Goal: Task Accomplishment & Management: Manage account settings

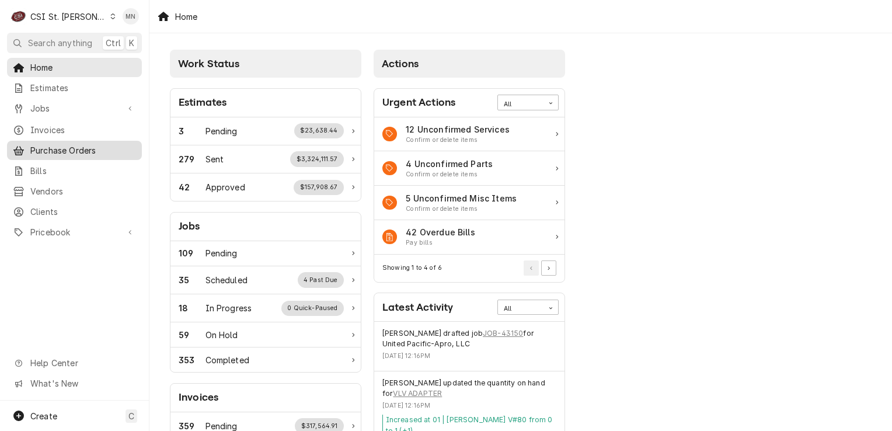
click at [72, 146] on span "Purchase Orders" at bounding box center [83, 150] width 106 height 12
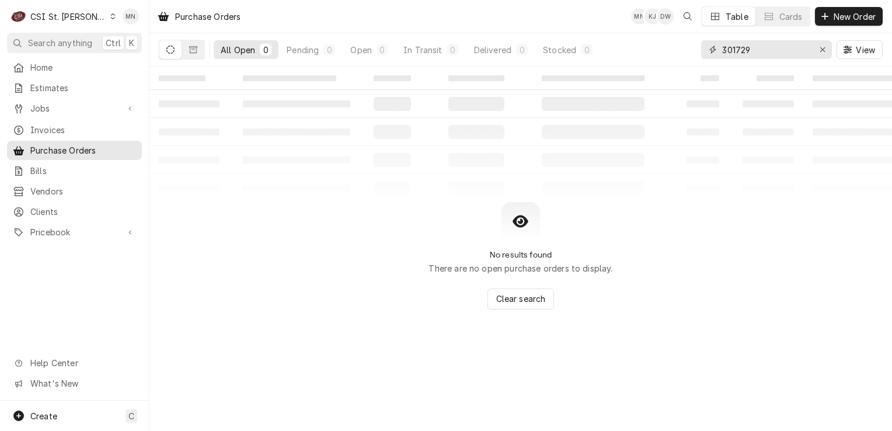
drag, startPoint x: 780, startPoint y: 48, endPoint x: 544, endPoint y: 65, distance: 235.8
click at [572, 62] on div "All Open 0 Pending 0 Open 0 In Transit 0 Delivered 0 Stocked 0 301729 View" at bounding box center [521, 49] width 724 height 33
type input "401435"
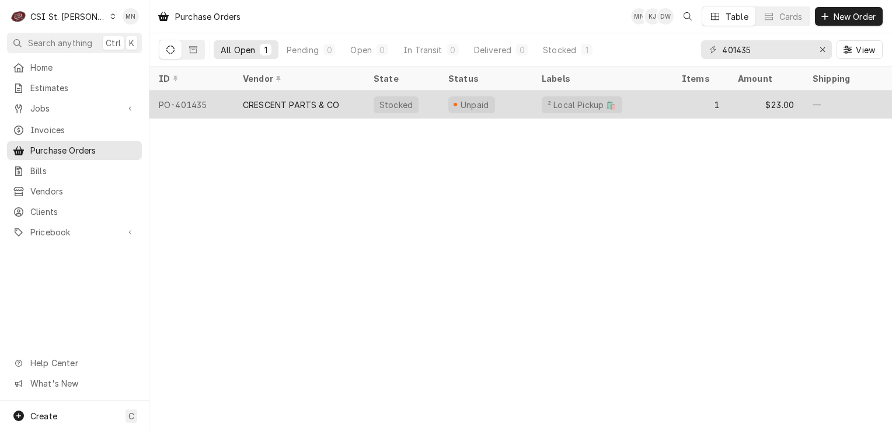
click at [319, 110] on div "CRESCENT PARTS & CO" at bounding box center [298, 104] width 131 height 28
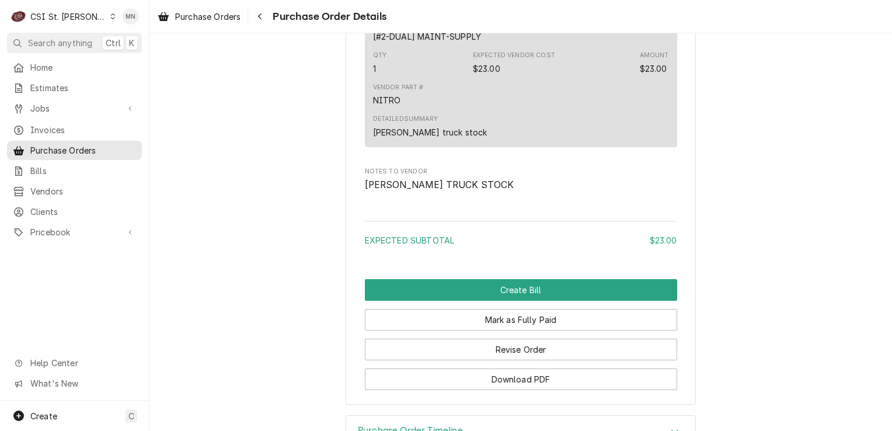
scroll to position [934, 0]
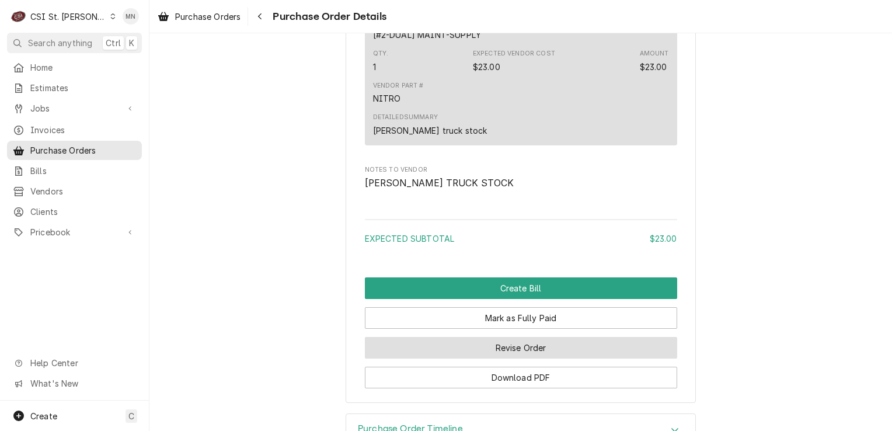
click at [525, 358] on button "Revise Order" at bounding box center [521, 348] width 312 height 22
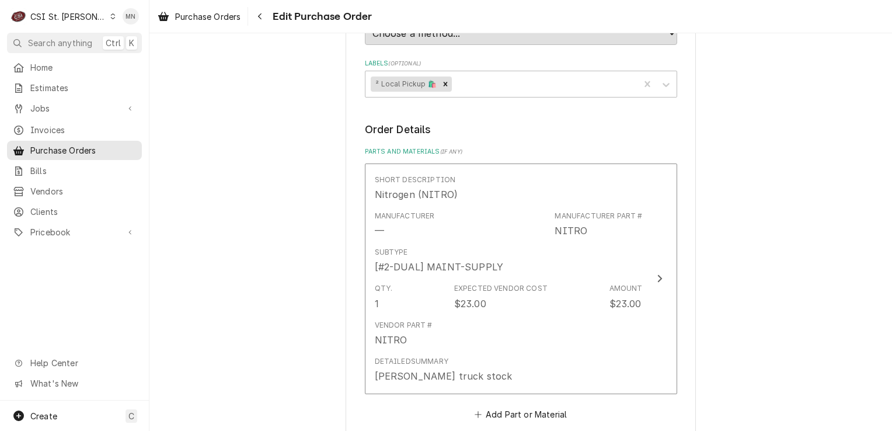
scroll to position [914, 0]
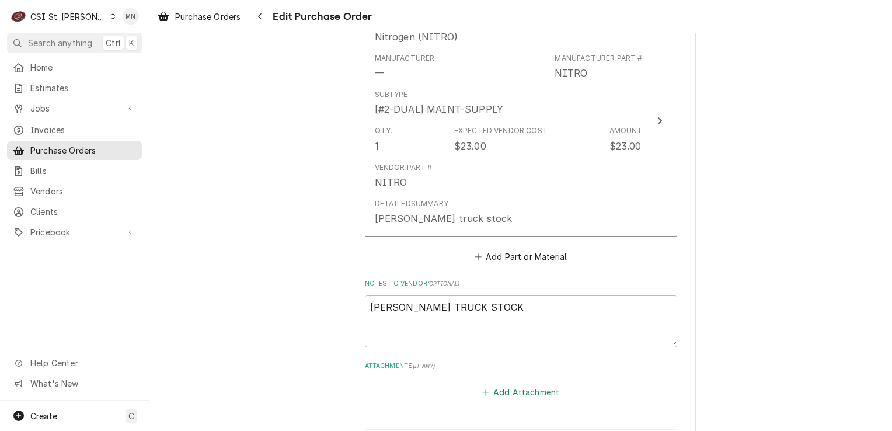
click at [517, 383] on button "Add Attachment" at bounding box center [521, 391] width 82 height 16
type textarea "x"
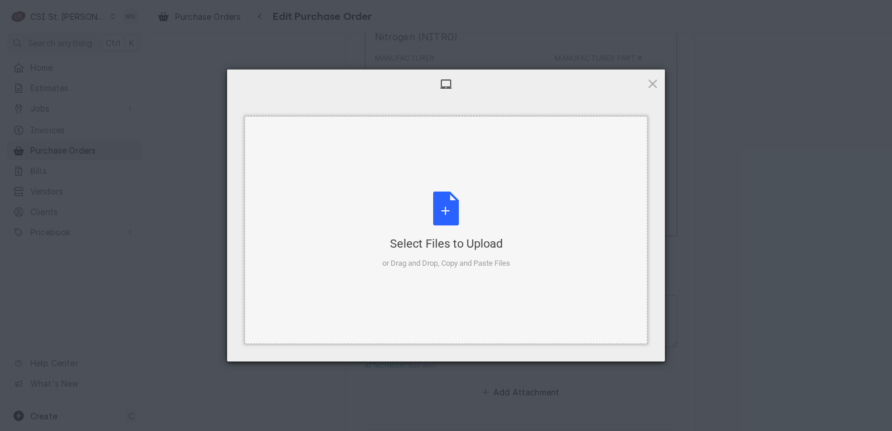
click at [445, 225] on div "Select Files to Upload or Drag and Drop, Copy and Paste Files" at bounding box center [446, 230] width 128 height 78
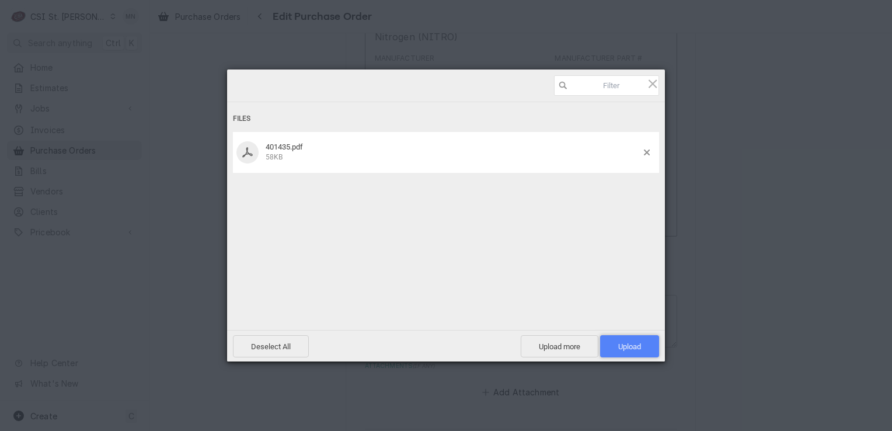
click at [623, 352] on span "Upload 1" at bounding box center [629, 346] width 59 height 22
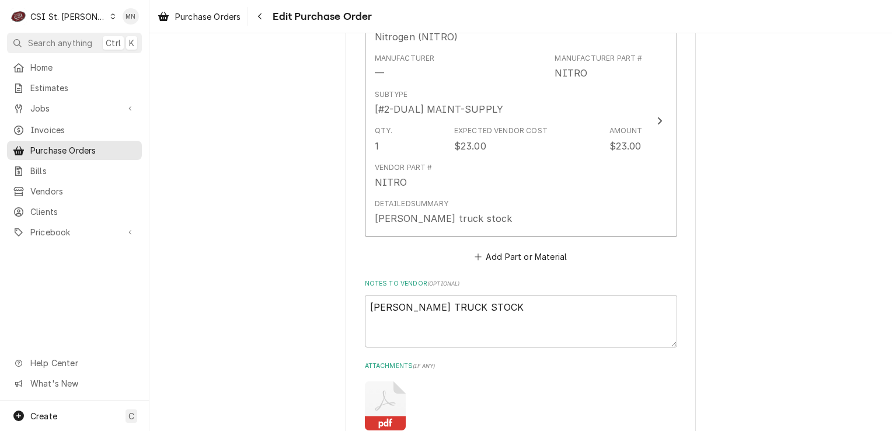
type textarea "x"
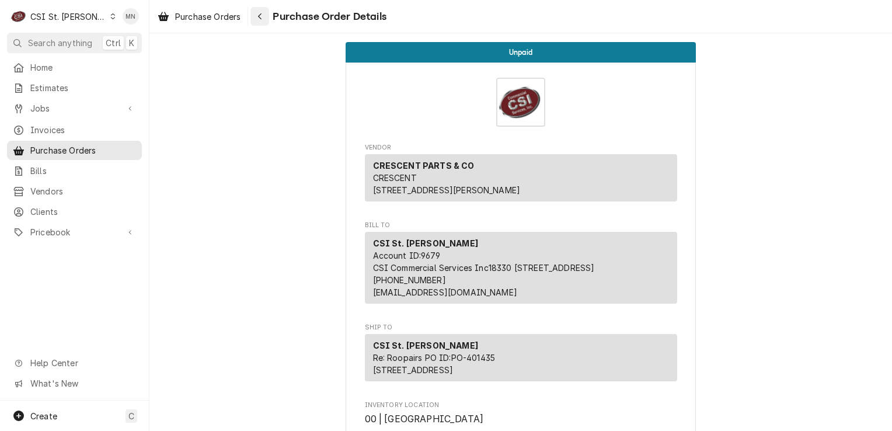
click at [264, 22] on button "Navigate back" at bounding box center [259, 16] width 19 height 19
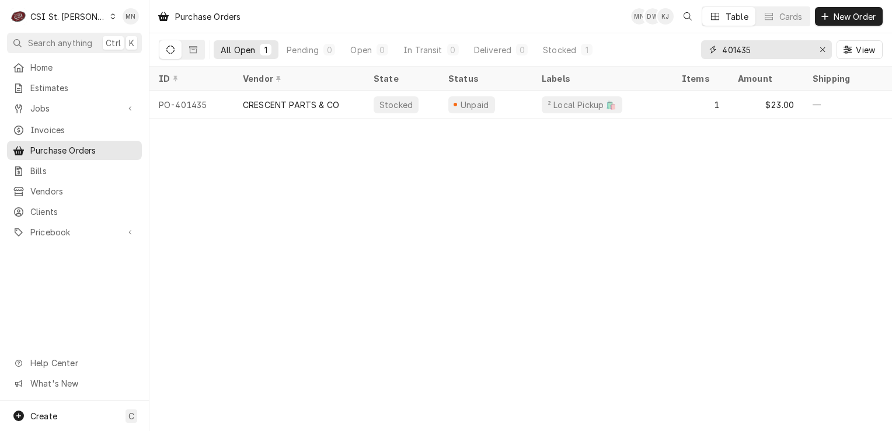
drag, startPoint x: 757, startPoint y: 48, endPoint x: 537, endPoint y: 62, distance: 220.5
click at [545, 62] on div "All Open 1 Pending 0 Open 0 In Transit 0 Delivered 0 Stocked 1 401435 View" at bounding box center [521, 49] width 724 height 33
type input "401431"
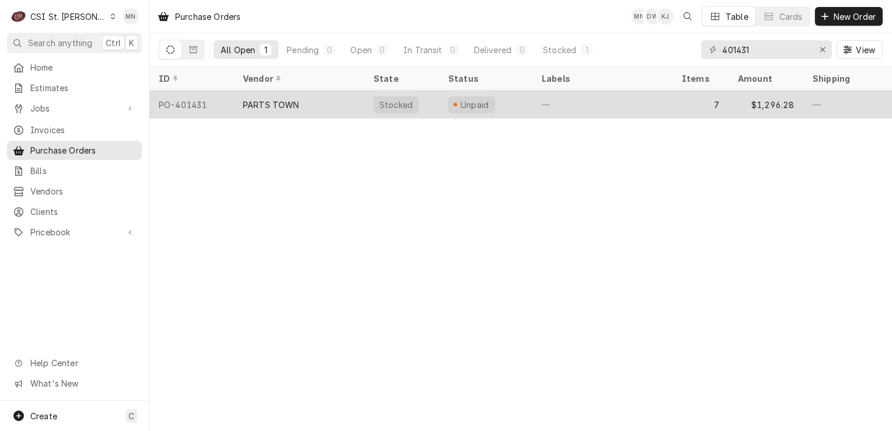
click at [238, 106] on div "PARTS TOWN" at bounding box center [298, 104] width 131 height 28
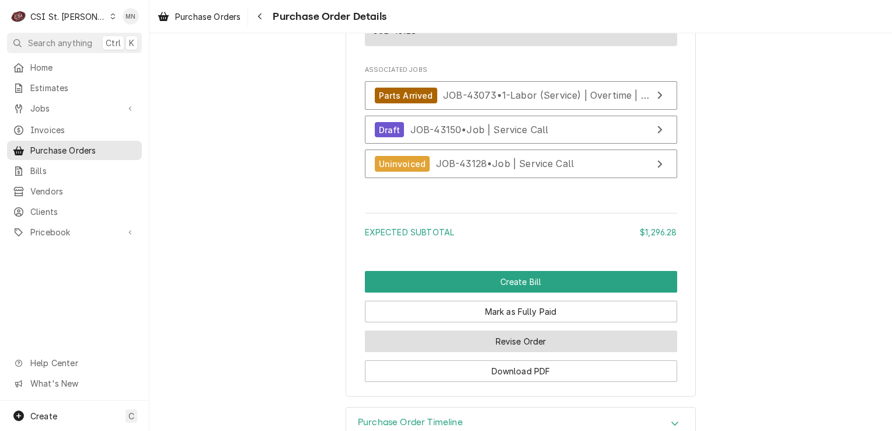
scroll to position [2513, 0]
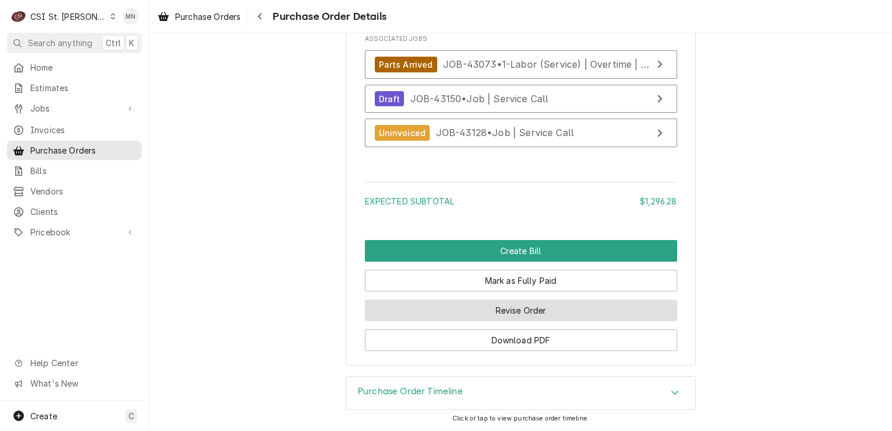
click at [511, 309] on button "Revise Order" at bounding box center [521, 310] width 312 height 22
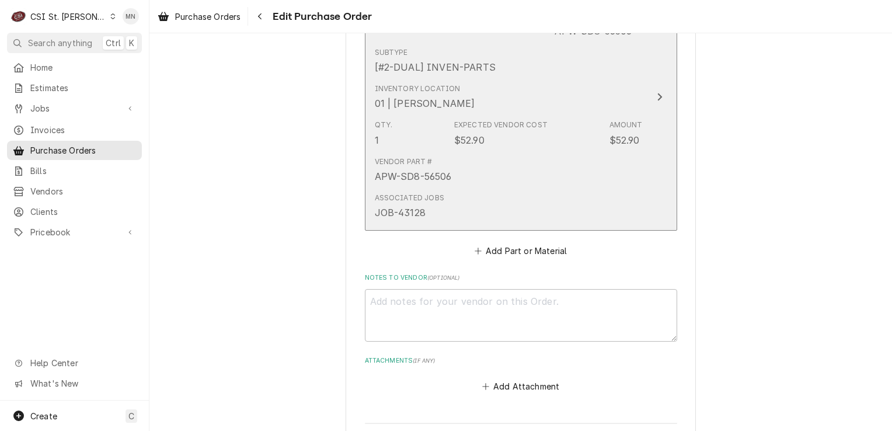
scroll to position [2403, 0]
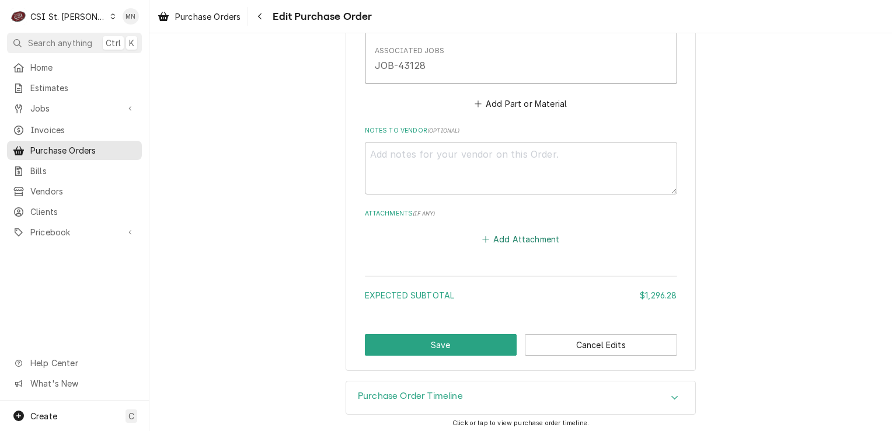
click at [497, 237] on button "Add Attachment" at bounding box center [521, 238] width 82 height 16
type textarea "x"
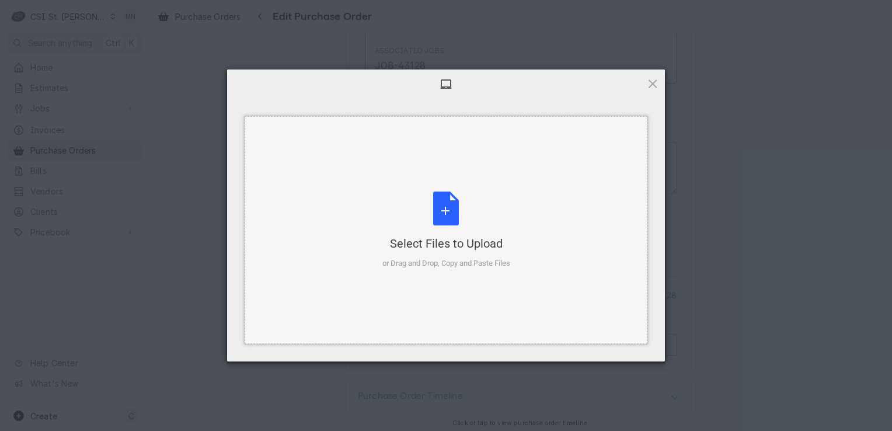
click at [439, 219] on div "Select Files to Upload or Drag and Drop, Copy and Paste Files" at bounding box center [446, 230] width 128 height 78
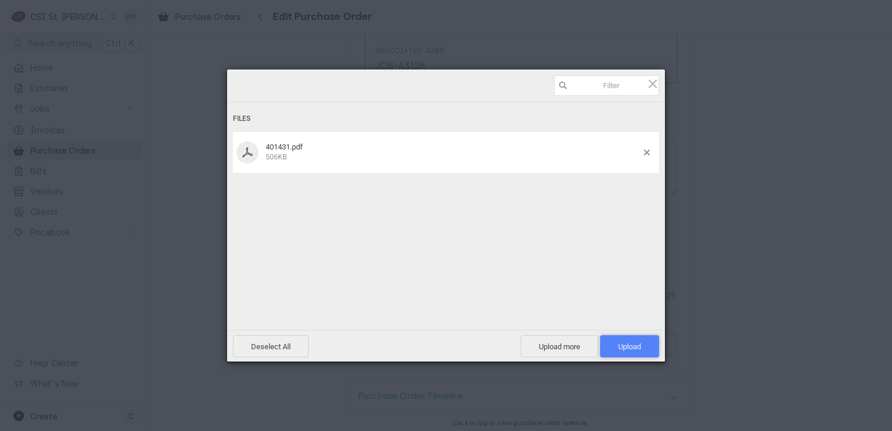
click at [639, 344] on span "Upload 1" at bounding box center [629, 346] width 23 height 9
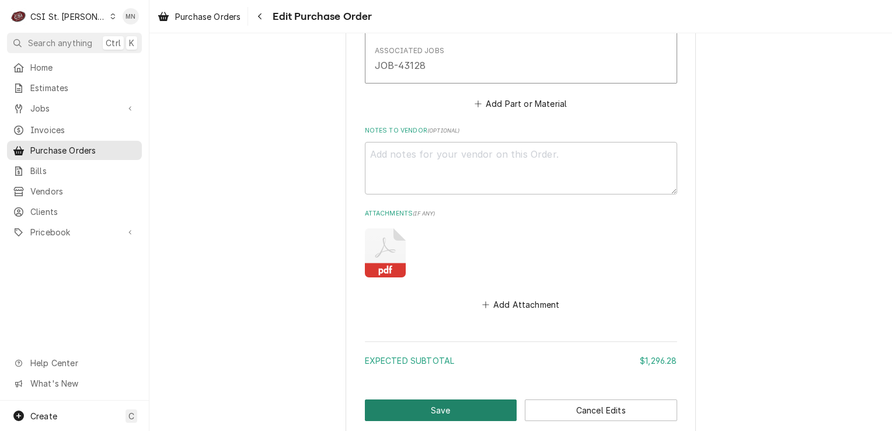
click at [437, 410] on button "Save" at bounding box center [441, 410] width 152 height 22
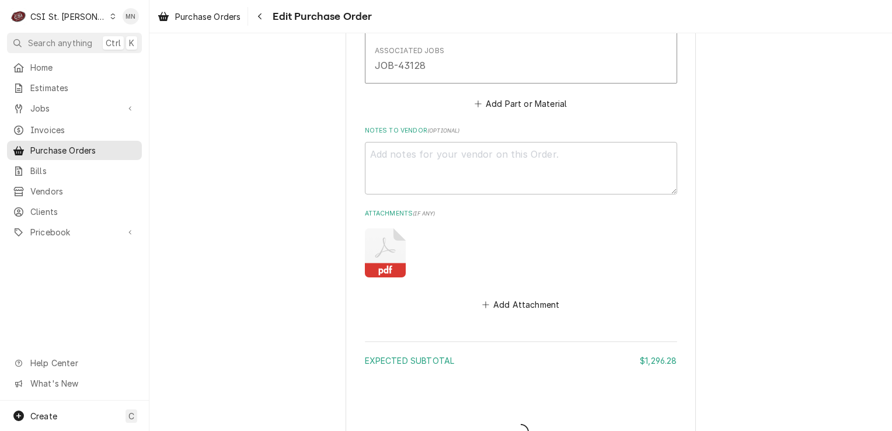
type textarea "x"
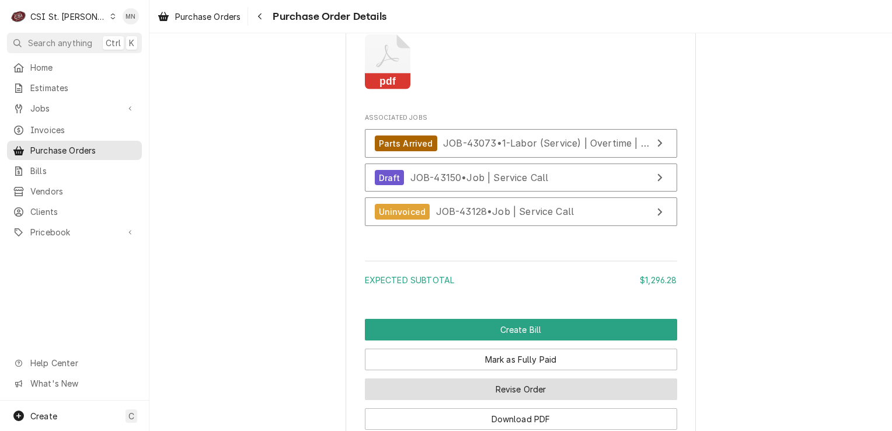
scroll to position [2612, 0]
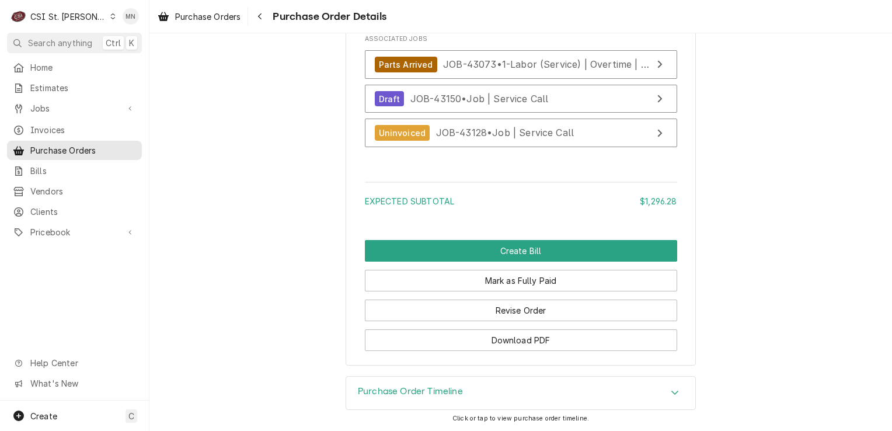
click at [76, 17] on div "CSI St. Louis" at bounding box center [68, 17] width 76 height 12
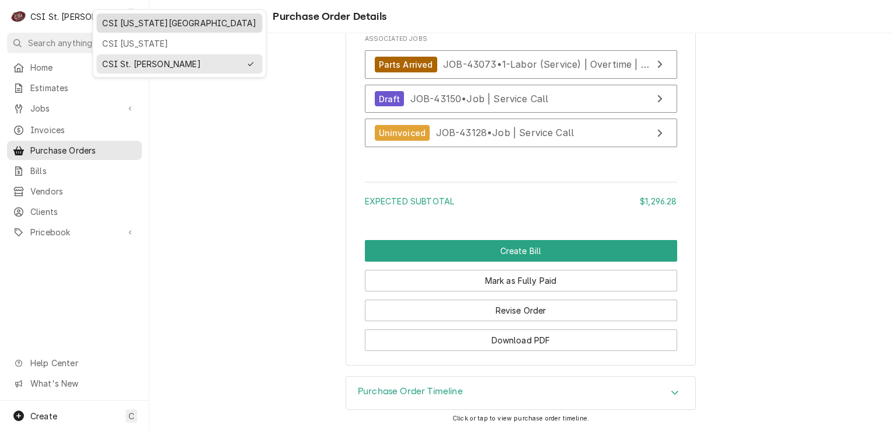
click at [126, 24] on div "CSI [US_STATE][GEOGRAPHIC_DATA]" at bounding box center [179, 23] width 154 height 12
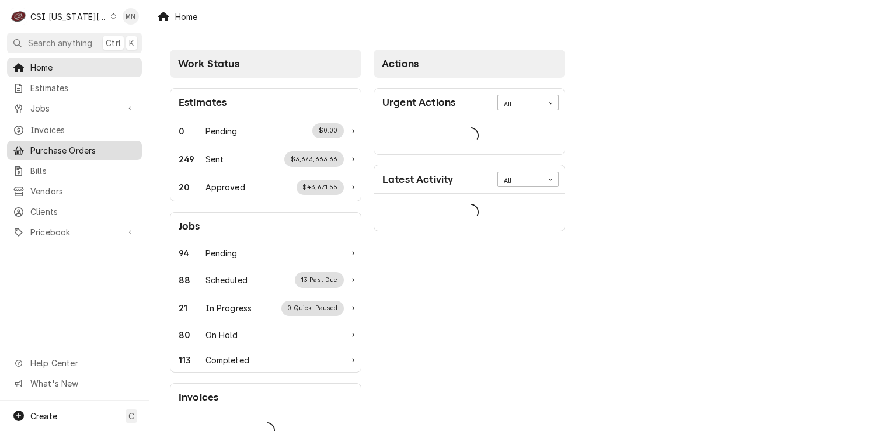
drag, startPoint x: 71, startPoint y: 149, endPoint x: 82, endPoint y: 147, distance: 11.2
click at [71, 149] on span "Purchase Orders" at bounding box center [83, 150] width 106 height 12
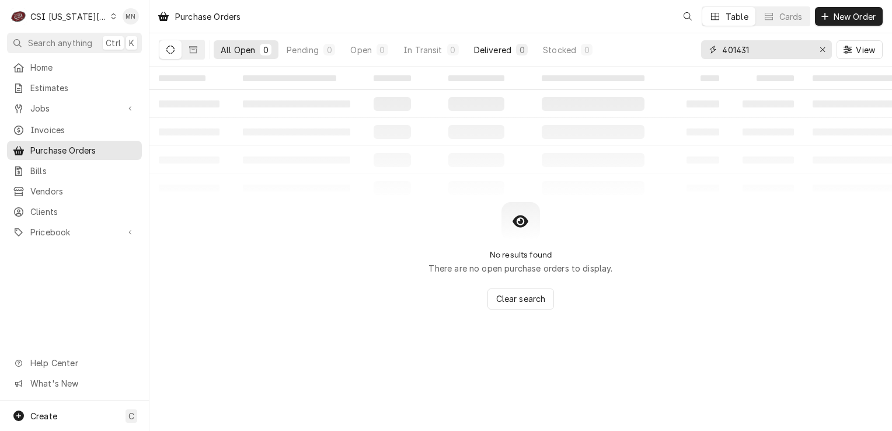
drag, startPoint x: 761, startPoint y: 50, endPoint x: 469, endPoint y: 58, distance: 291.9
click at [563, 59] on div "All Open 0 Pending 0 Open 0 In Transit 0 Delivered 0 Stocked 0 401431 View" at bounding box center [521, 49] width 724 height 33
type input "301742"
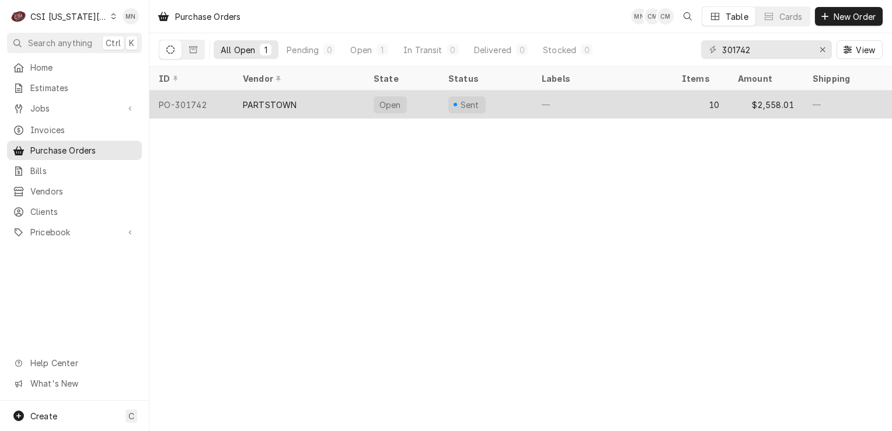
click at [274, 106] on div "PARTSTOWN" at bounding box center [270, 105] width 54 height 12
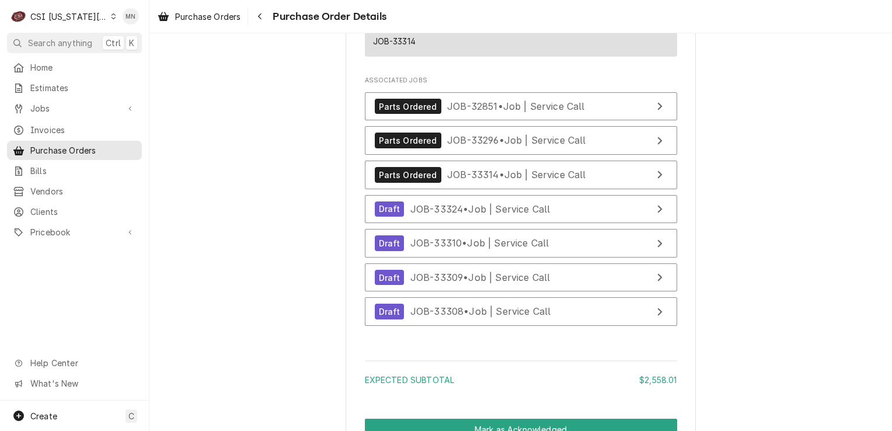
scroll to position [3209, 0]
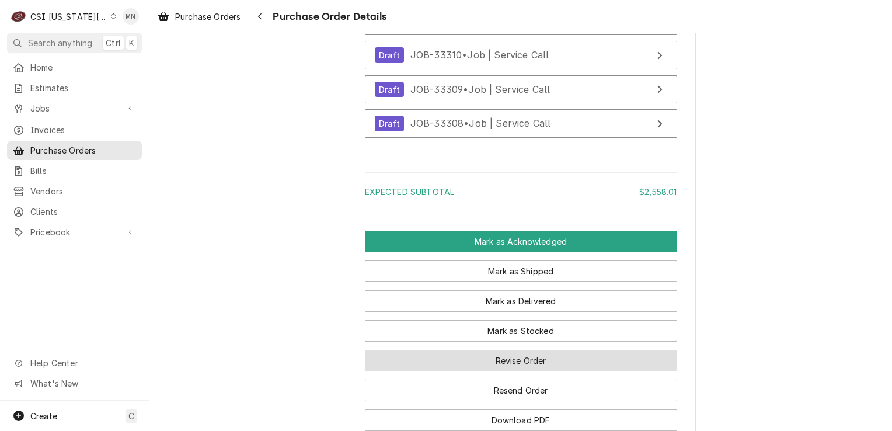
click at [528, 371] on button "Revise Order" at bounding box center [521, 361] width 312 height 22
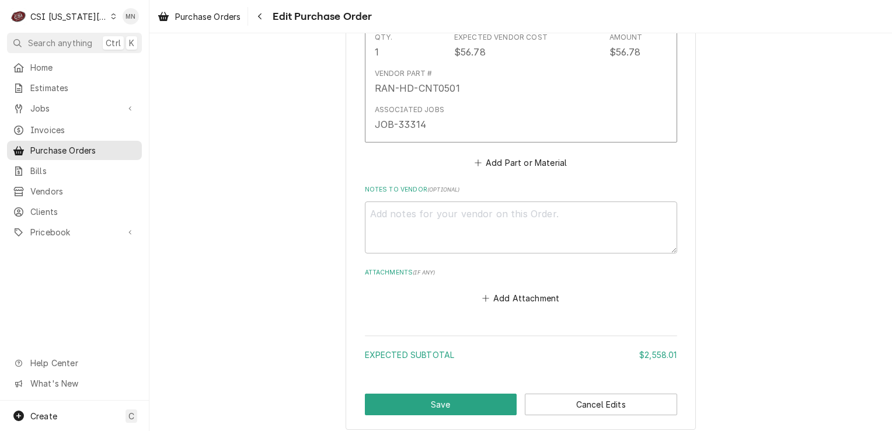
scroll to position [3170, 0]
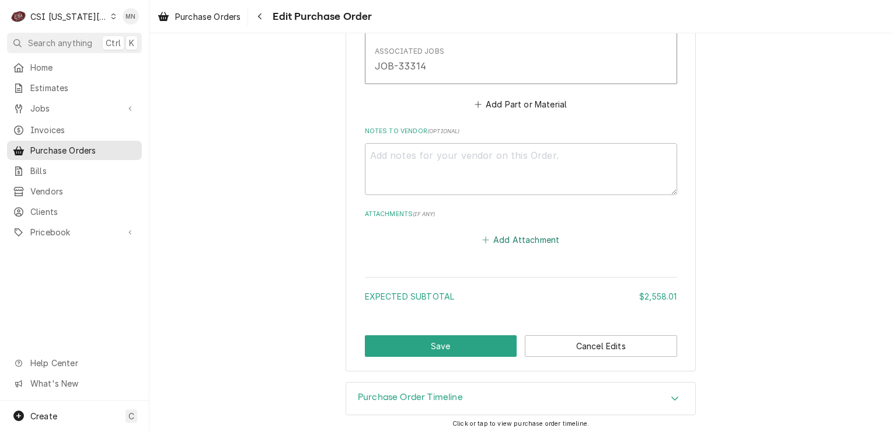
click at [522, 234] on button "Add Attachment" at bounding box center [521, 240] width 82 height 16
type textarea "x"
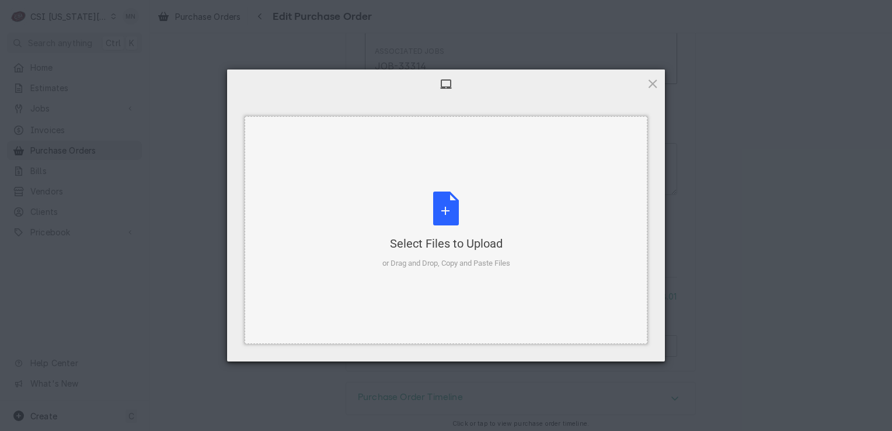
click at [470, 229] on div "Select Files to Upload or Drag and Drop, Copy and Paste Files" at bounding box center [446, 230] width 128 height 78
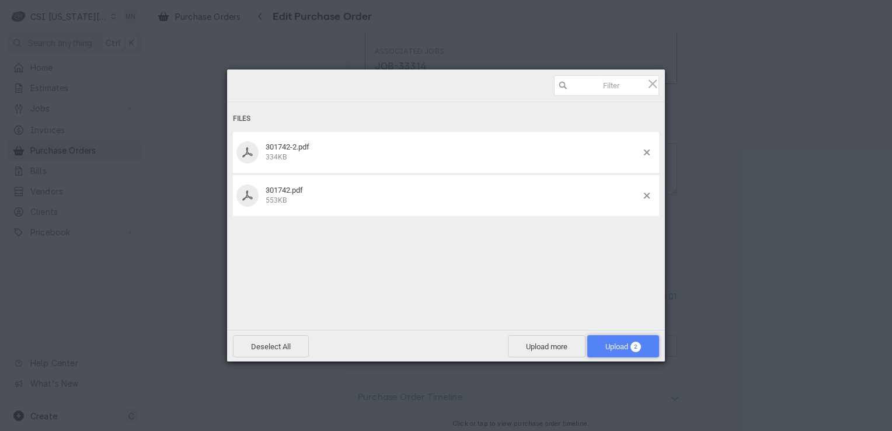
click at [618, 348] on span "Upload 2" at bounding box center [623, 346] width 36 height 9
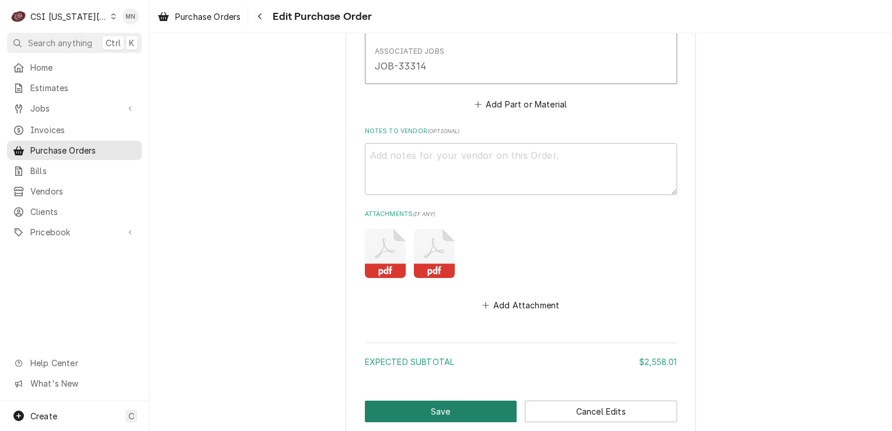
click at [448, 410] on button "Save" at bounding box center [441, 411] width 152 height 22
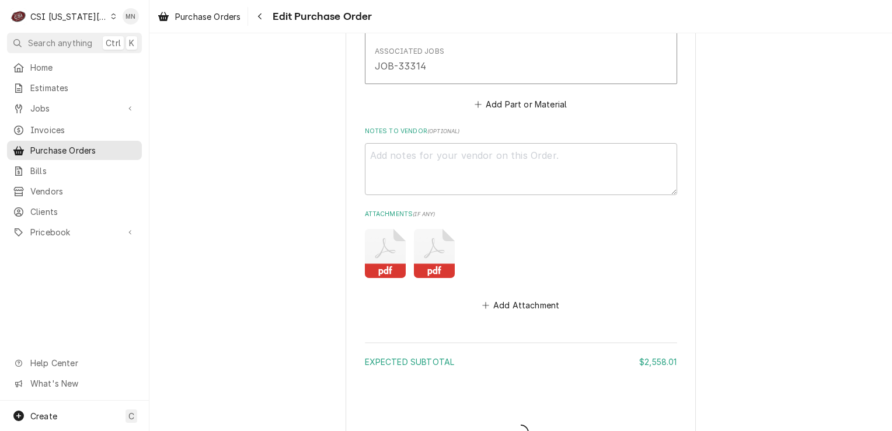
type textarea "x"
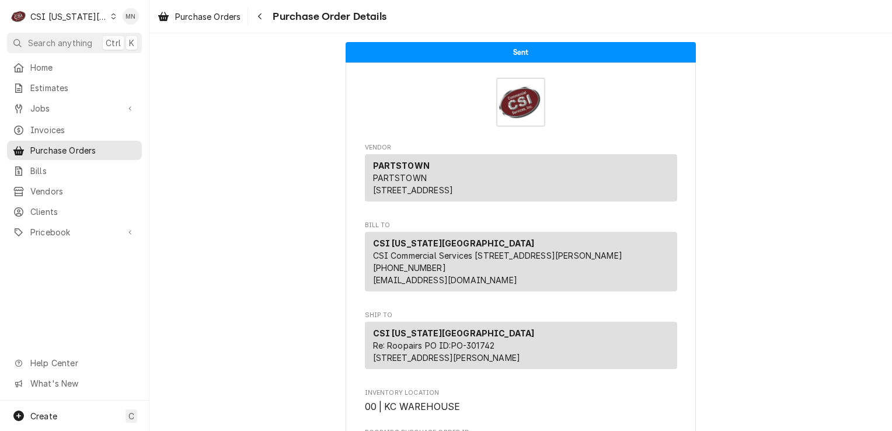
click at [75, 15] on div "CSI [US_STATE][GEOGRAPHIC_DATA]" at bounding box center [68, 17] width 77 height 12
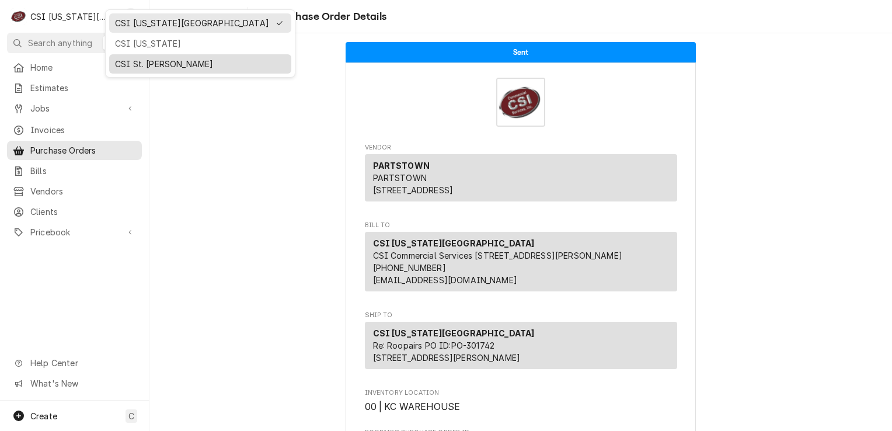
click at [119, 54] on div "CSI St. [PERSON_NAME]" at bounding box center [200, 63] width 182 height 19
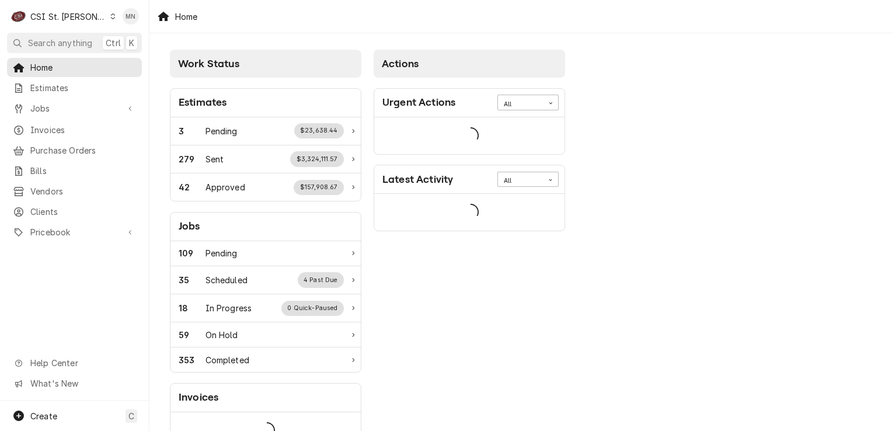
click at [110, 15] on div "Dynamic Content Wrapper" at bounding box center [113, 16] width 6 height 8
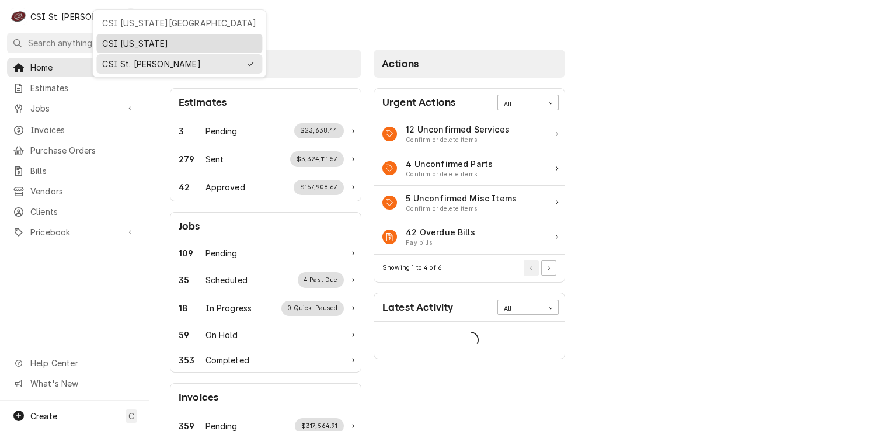
click at [103, 38] on div "CSI [US_STATE]" at bounding box center [179, 43] width 154 height 12
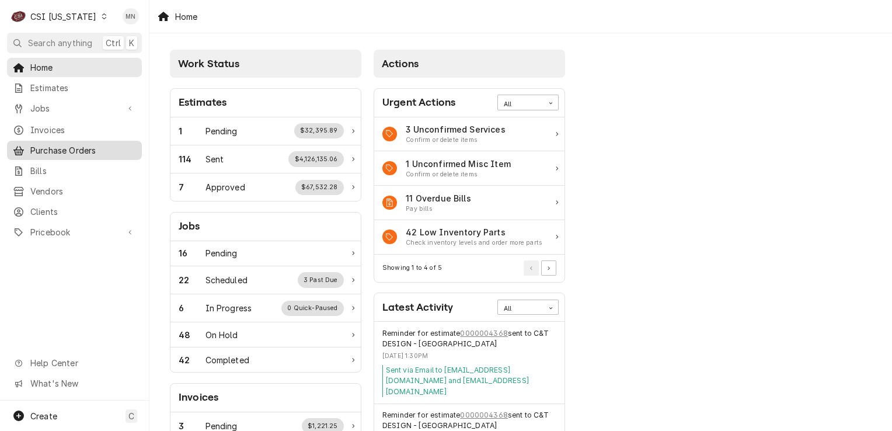
click at [66, 146] on span "Purchase Orders" at bounding box center [83, 150] width 106 height 12
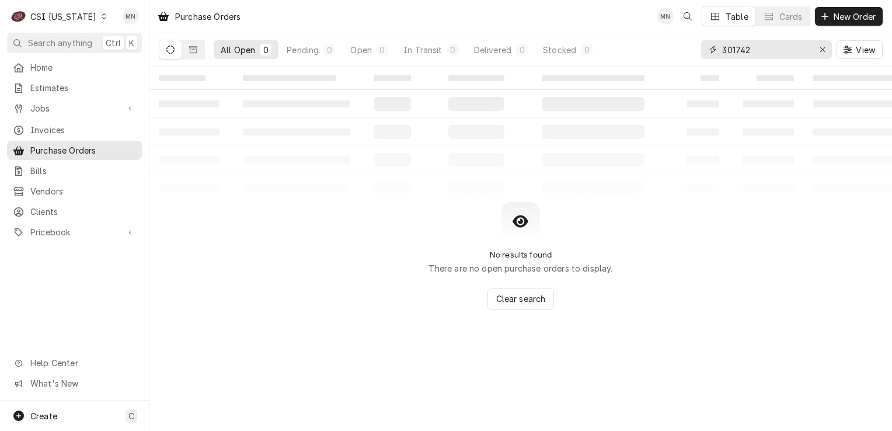
drag, startPoint x: 756, startPoint y: 53, endPoint x: 634, endPoint y: 49, distance: 122.6
click at [648, 48] on div "All Open 0 Pending 0 Open 0 In Transit 0 Delivered 0 Stocked 0 301742 View" at bounding box center [521, 49] width 724 height 33
type input "100422"
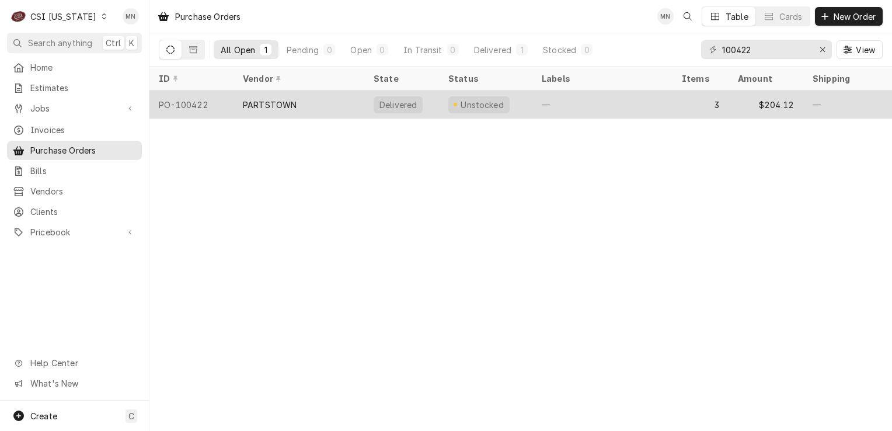
click at [322, 108] on div "PARTSTOWN" at bounding box center [298, 104] width 131 height 28
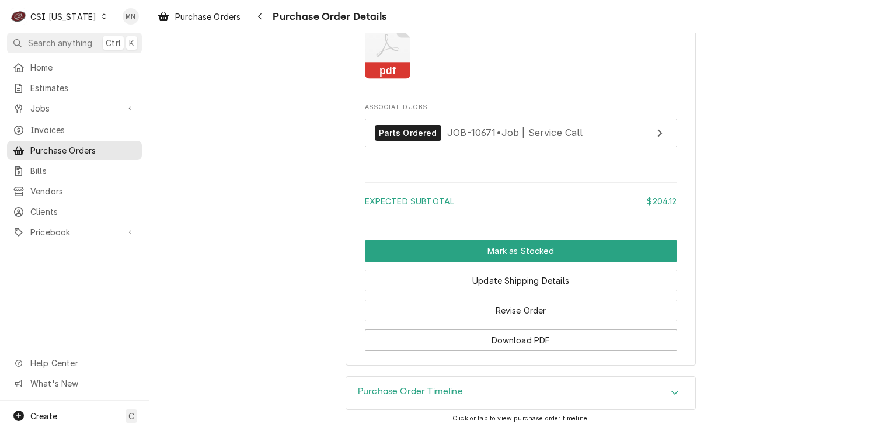
scroll to position [1606, 0]
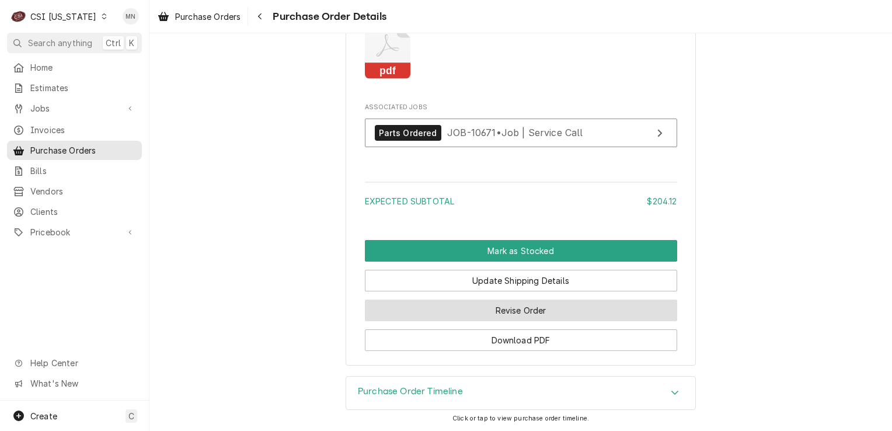
click at [525, 310] on button "Revise Order" at bounding box center [521, 310] width 312 height 22
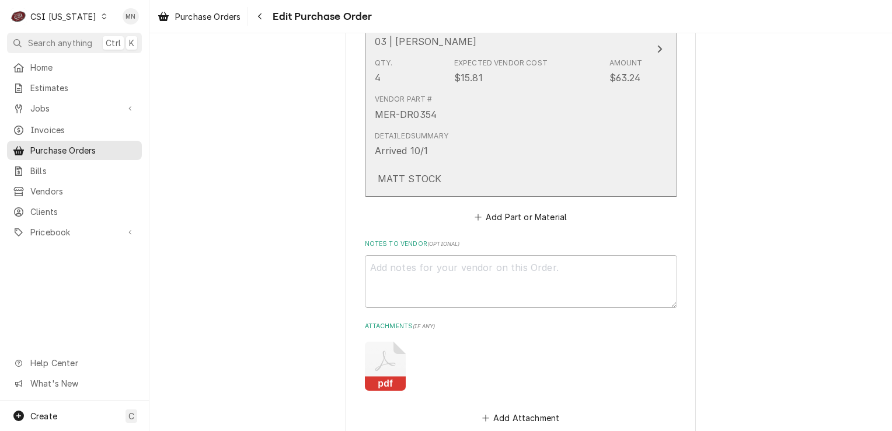
scroll to position [1284, 0]
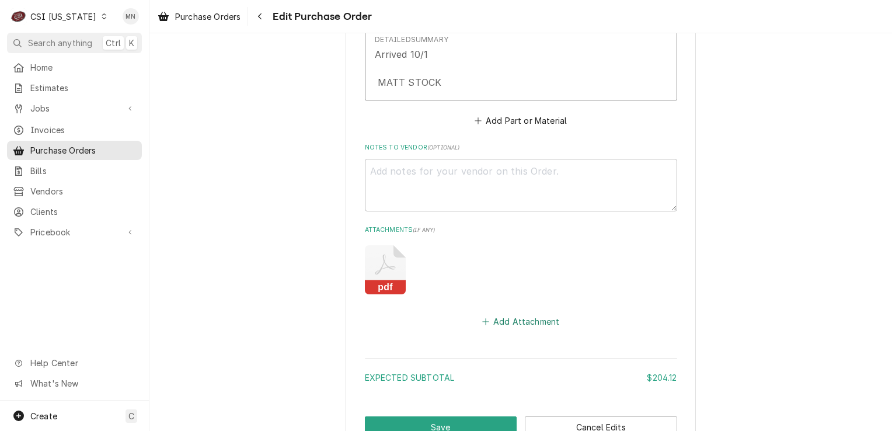
click at [512, 316] on button "Add Attachment" at bounding box center [521, 321] width 82 height 16
type textarea "x"
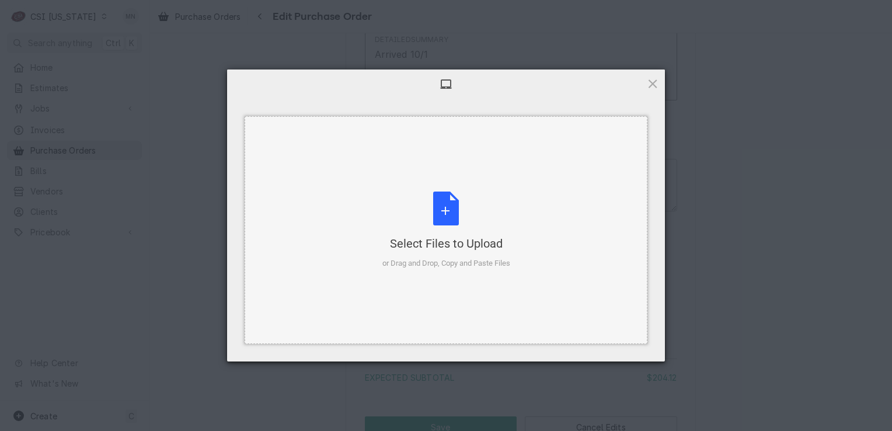
click at [442, 209] on div "Select Files to Upload or Drag and Drop, Copy and Paste Files" at bounding box center [446, 230] width 128 height 78
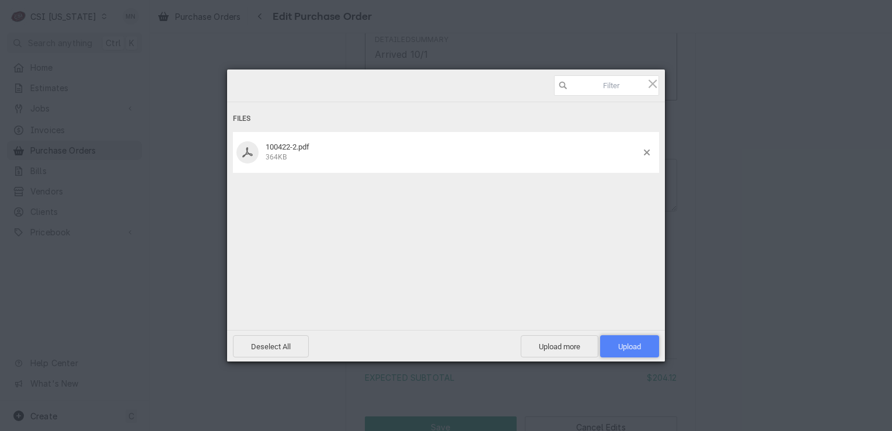
click at [630, 343] on span "Upload 1" at bounding box center [629, 346] width 23 height 9
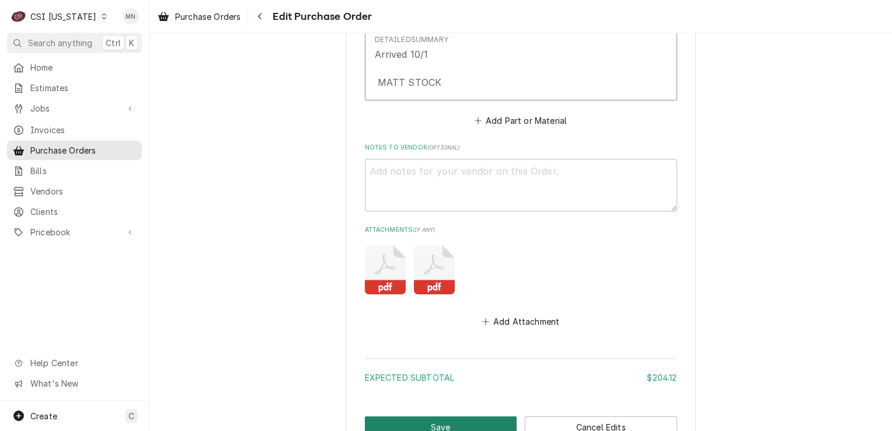
click at [451, 425] on button "Save" at bounding box center [441, 427] width 152 height 22
type textarea "x"
